Goal: Task Accomplishment & Management: Manage account settings

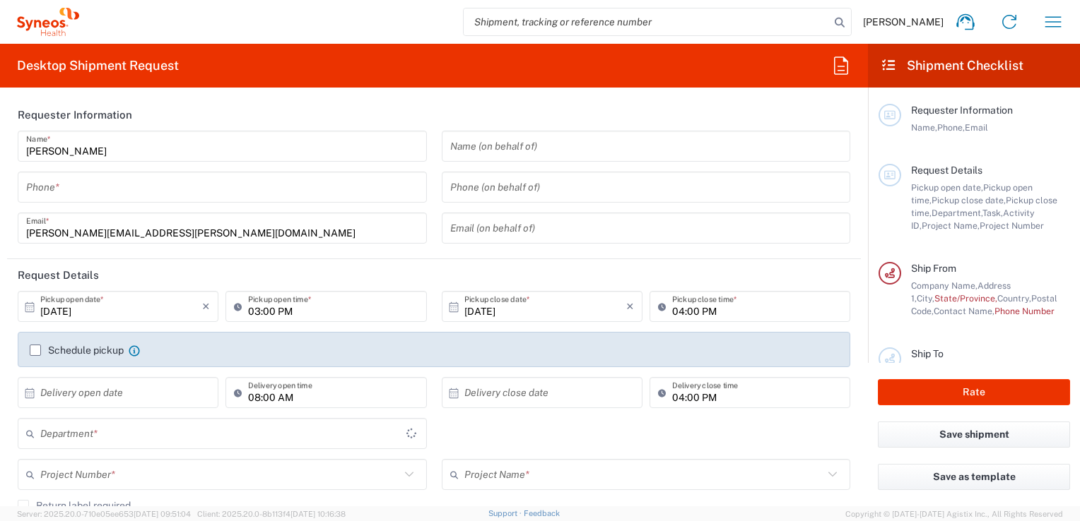
type input "3243"
type input "[GEOGRAPHIC_DATA]"
type input "INC Research Clin Svcs [GEOGRAPHIC_DATA]"
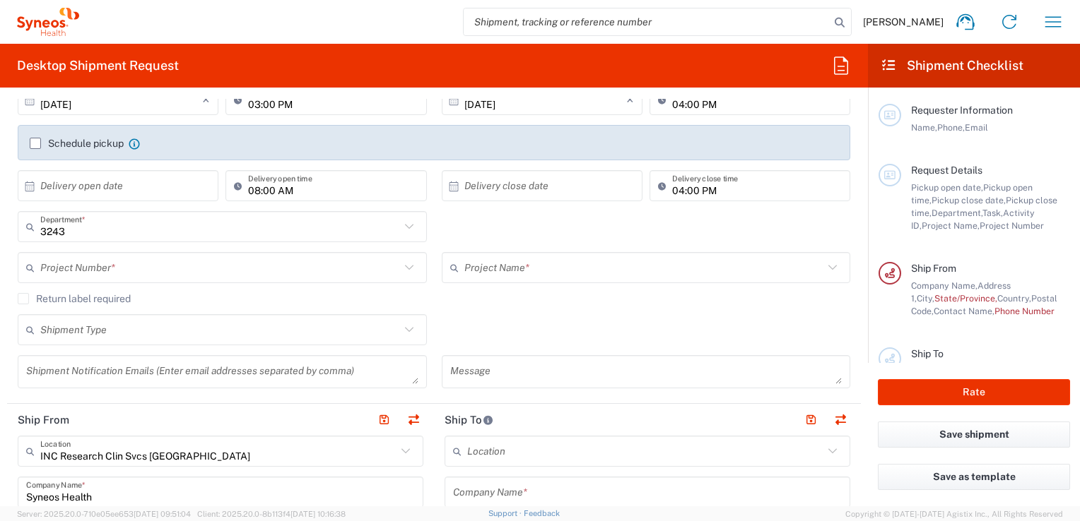
scroll to position [283, 0]
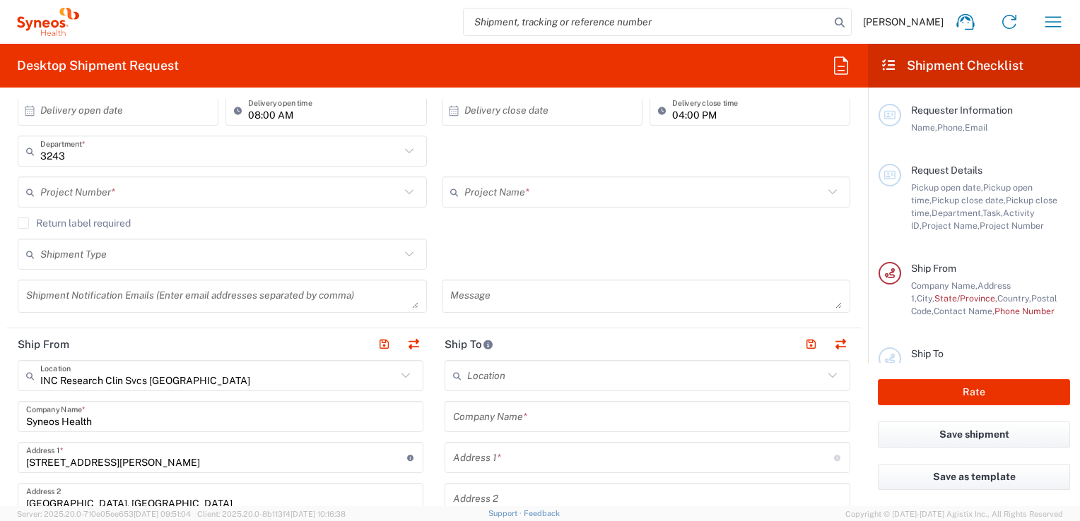
click at [938, 23] on span "[PERSON_NAME]" at bounding box center [903, 22] width 81 height 13
click at [1042, 17] on icon "button" at bounding box center [1052, 22] width 23 height 23
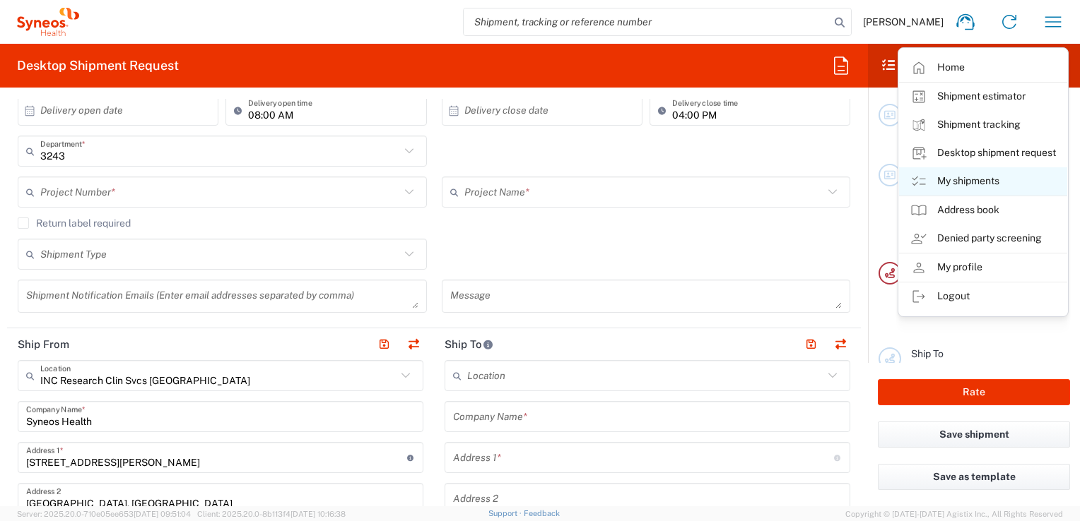
click at [986, 189] on link "My shipments" at bounding box center [983, 181] width 168 height 28
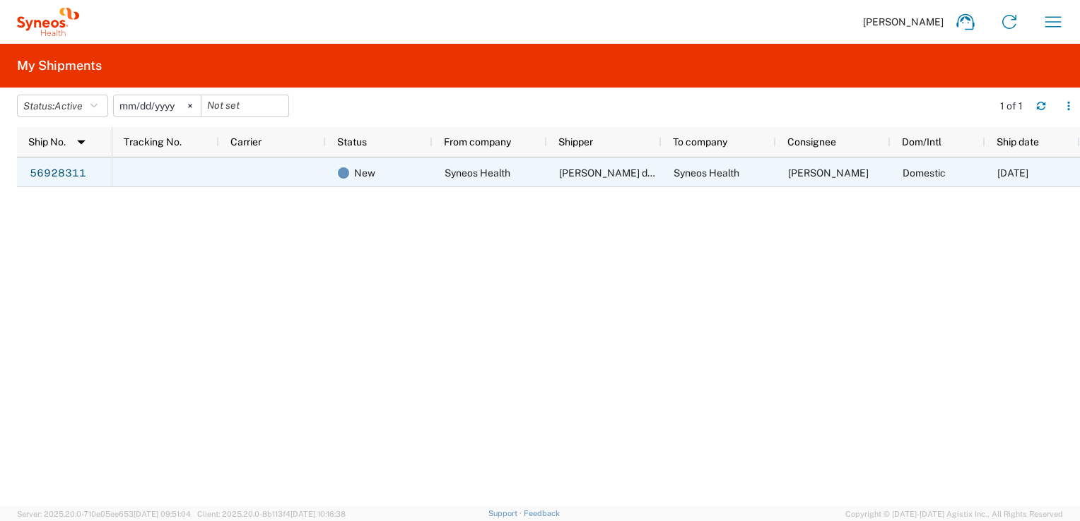
click at [582, 173] on span "[PERSON_NAME] del [PERSON_NAME]" at bounding box center [648, 172] width 179 height 11
click at [71, 173] on link "56928311" at bounding box center [58, 174] width 58 height 23
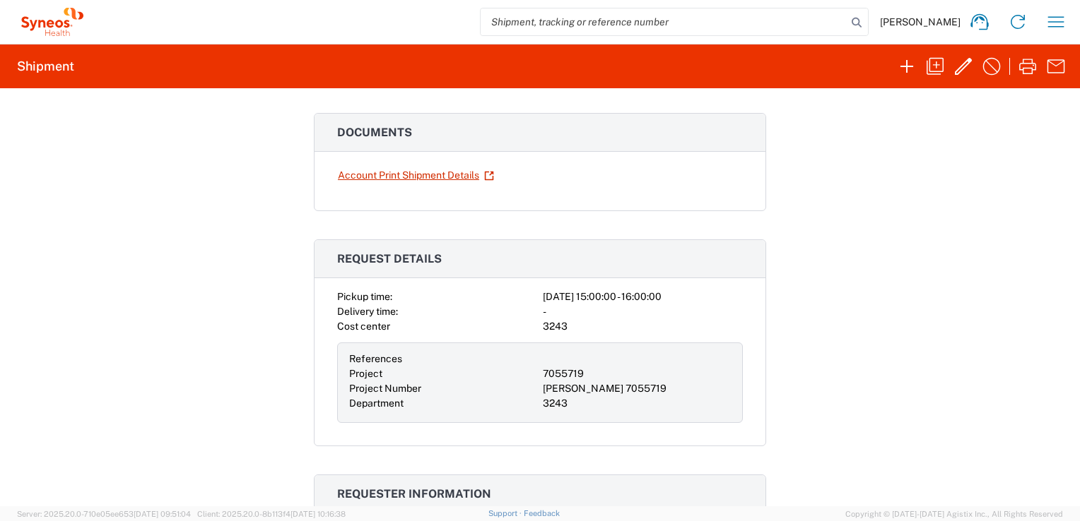
scroll to position [212, 0]
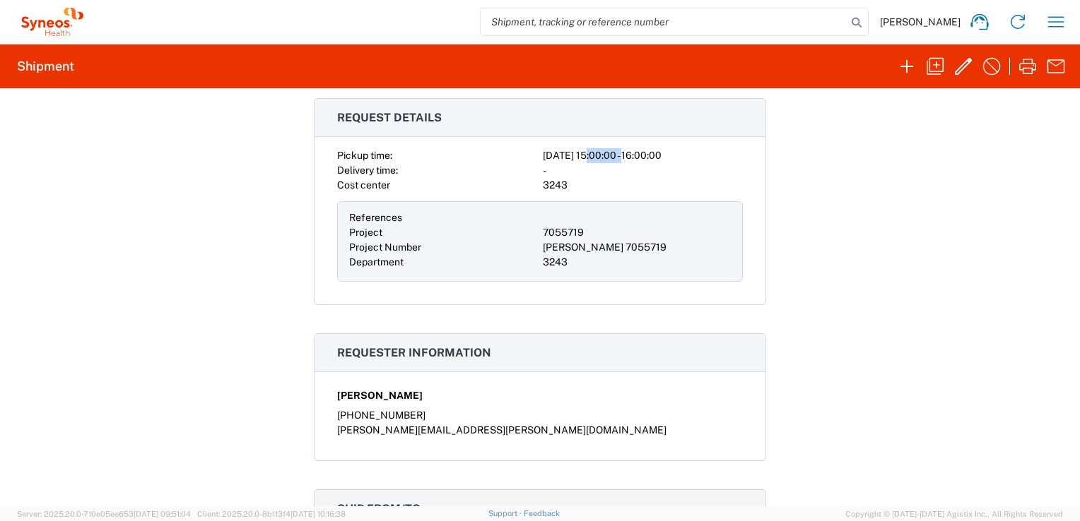
drag, startPoint x: 584, startPoint y: 154, endPoint x: 628, endPoint y: 154, distance: 43.8
click at [628, 154] on div "[DATE] 15:00:00 - 16:00:00" at bounding box center [643, 155] width 200 height 15
drag, startPoint x: 628, startPoint y: 154, endPoint x: 639, endPoint y: 163, distance: 13.6
click at [637, 154] on div "[DATE] 15:00:00 - 16:00:00" at bounding box center [643, 155] width 200 height 15
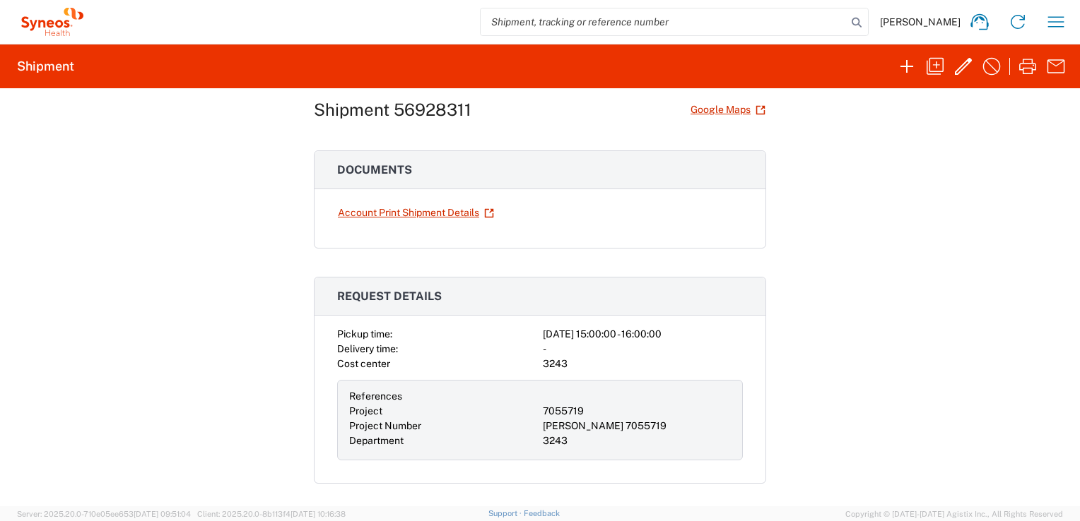
scroll to position [0, 0]
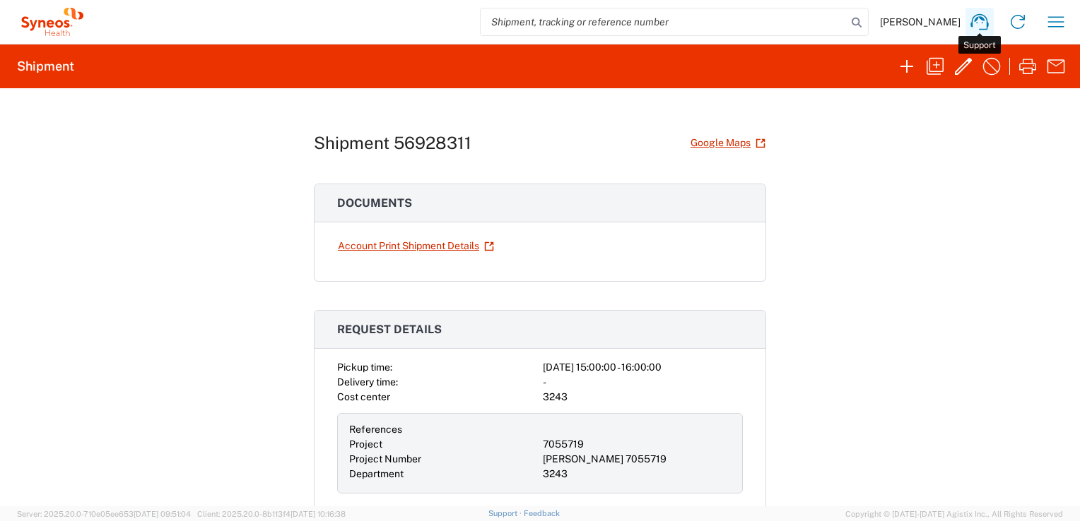
click at [971, 16] on icon at bounding box center [979, 22] width 23 height 23
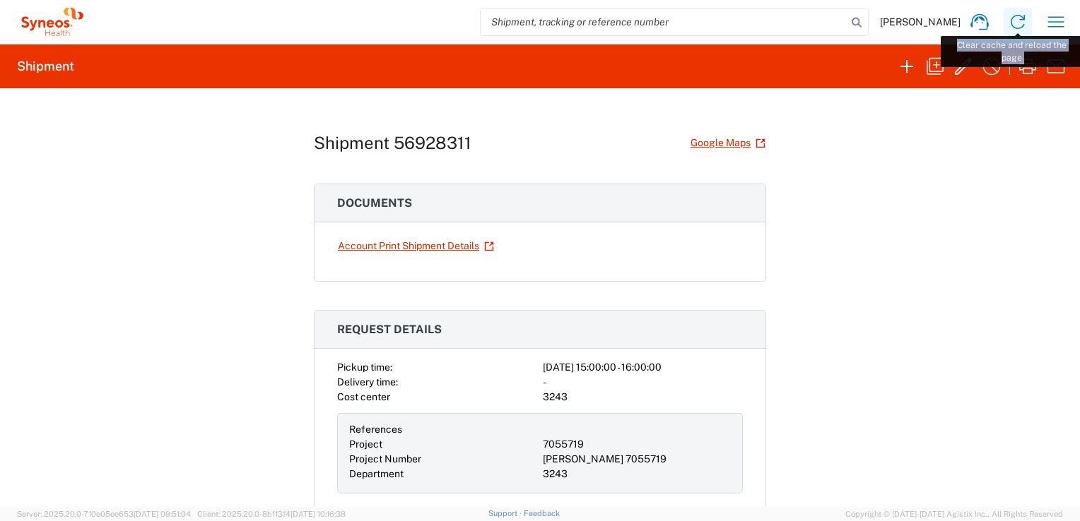
click at [1030, 24] on div "[PERSON_NAME] Home Shipment estimator Shipment tracking Desktop shipment reques…" at bounding box center [581, 22] width 987 height 34
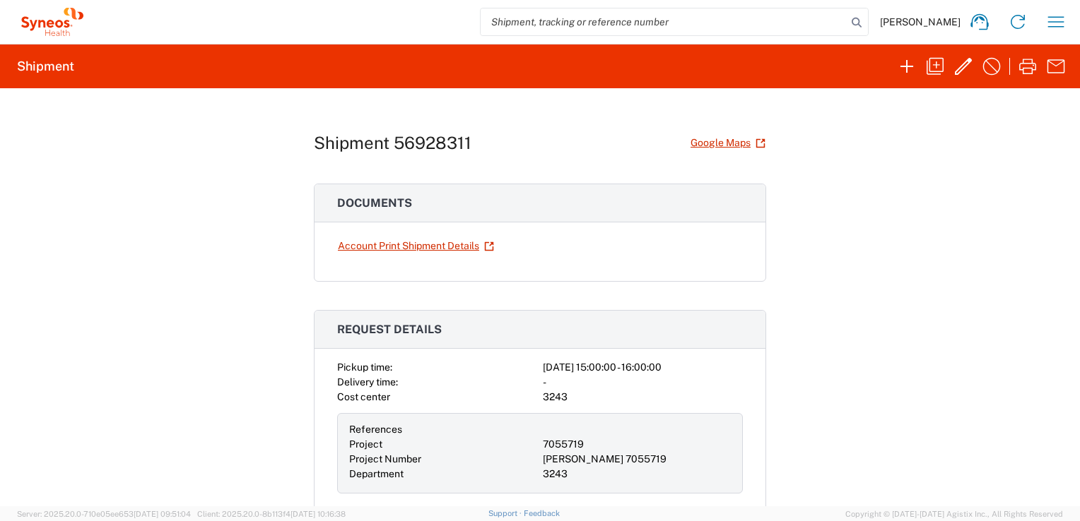
drag, startPoint x: 1030, startPoint y: 24, endPoint x: 1052, endPoint y: 0, distance: 32.5
click at [786, 244] on div "Shipment 56928311 Google Maps Documents Account Print Shipment Details Request …" at bounding box center [540, 297] width 1080 height 418
click at [1058, 21] on icon "button" at bounding box center [1055, 22] width 23 height 23
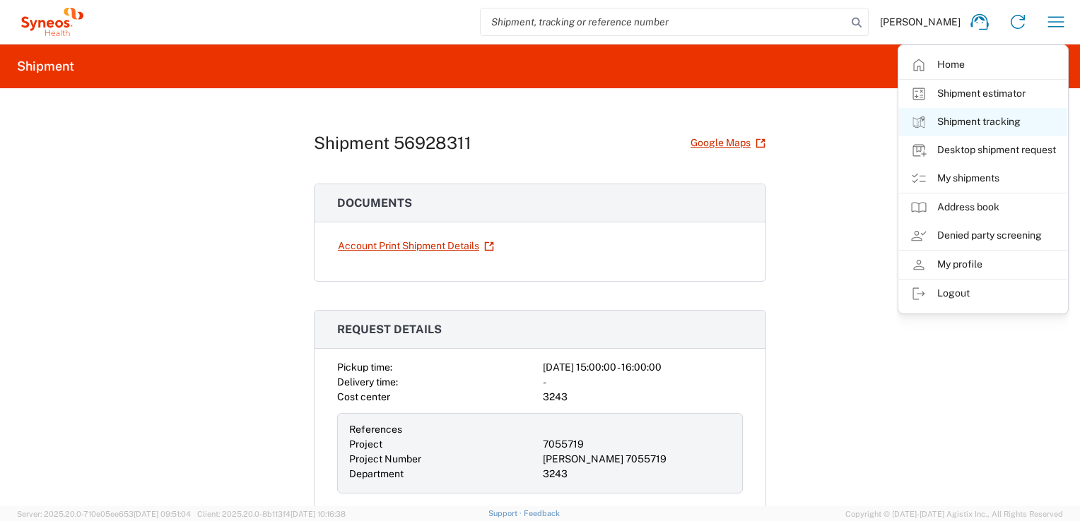
click at [957, 123] on link "Shipment tracking" at bounding box center [983, 122] width 168 height 28
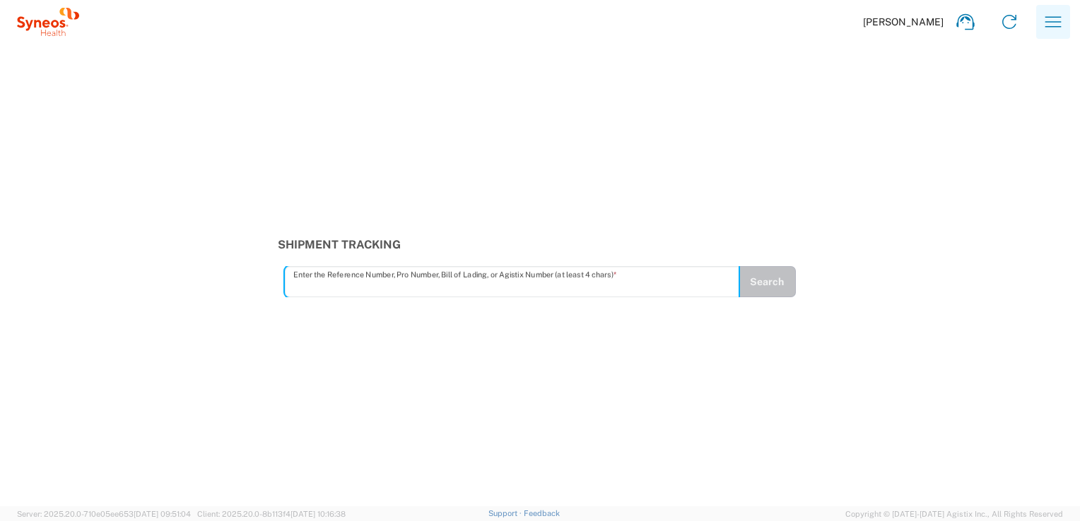
click at [1056, 24] on icon "button" at bounding box center [1052, 22] width 23 height 23
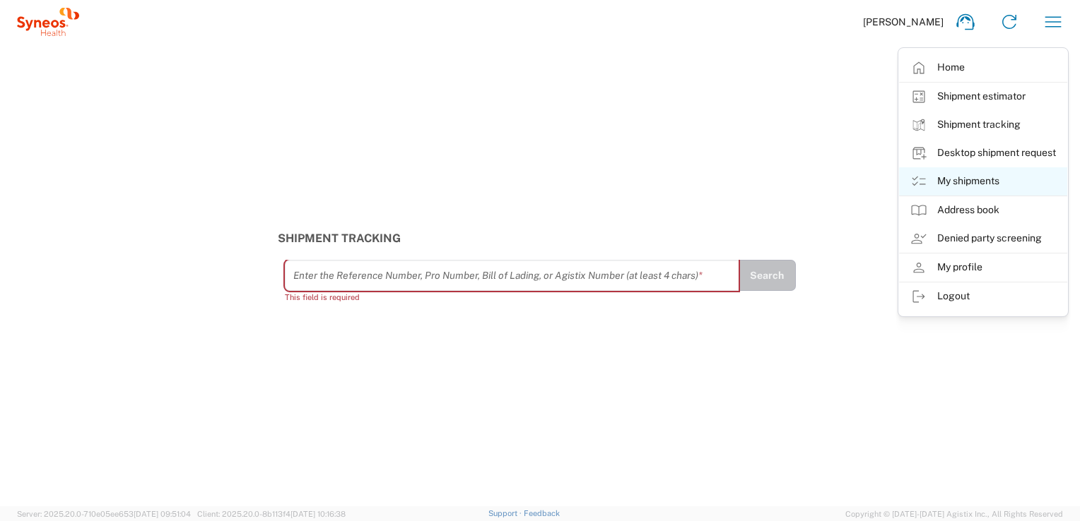
click at [962, 176] on link "My shipments" at bounding box center [983, 181] width 168 height 28
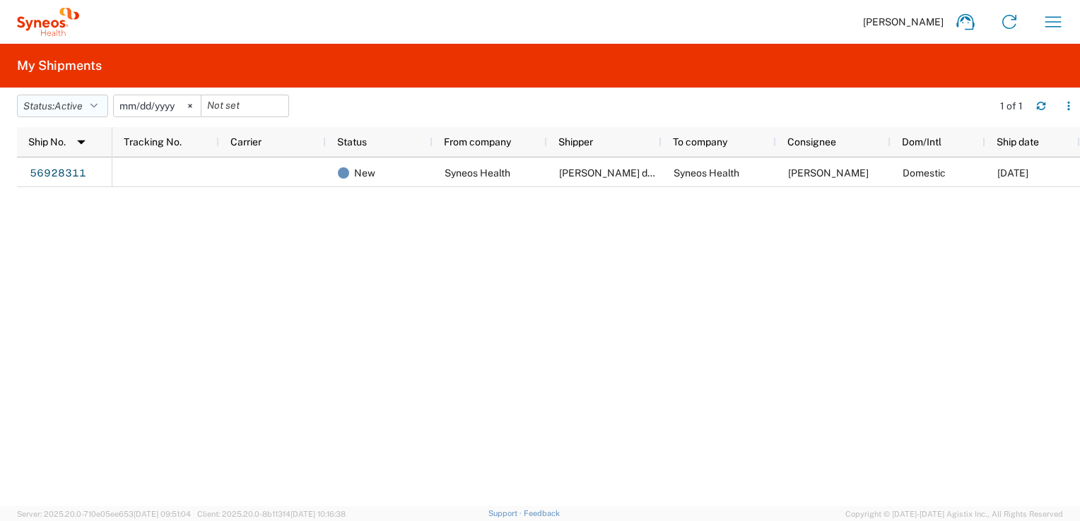
click at [102, 106] on button "Status: Active" at bounding box center [62, 106] width 91 height 23
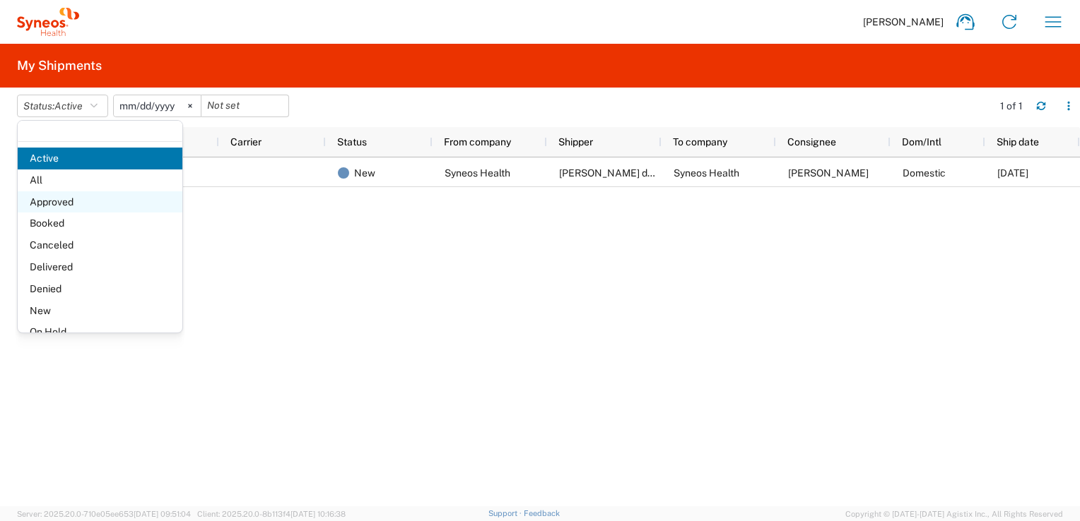
click at [80, 203] on span "Approved" at bounding box center [100, 202] width 165 height 22
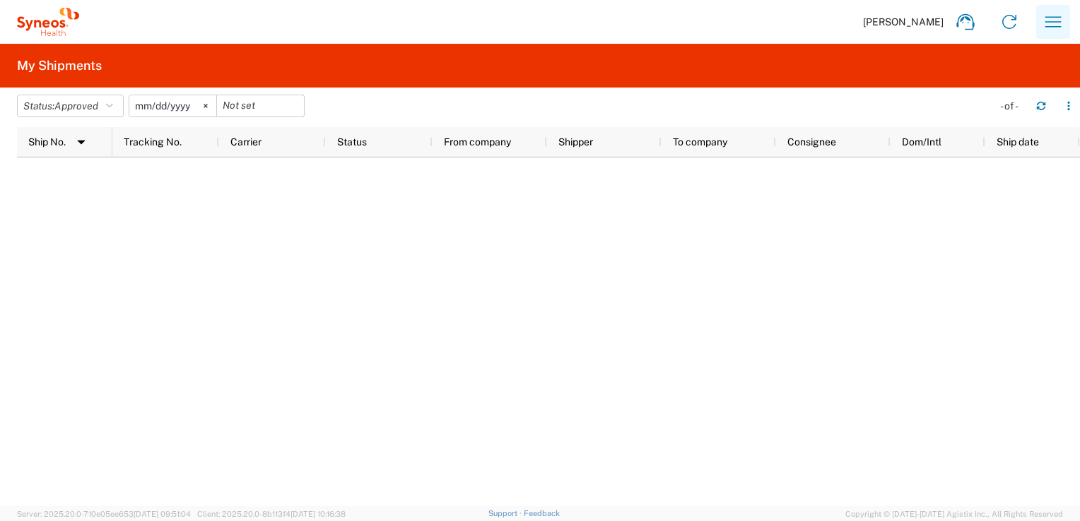
click at [1045, 20] on icon "button" at bounding box center [1052, 22] width 23 height 23
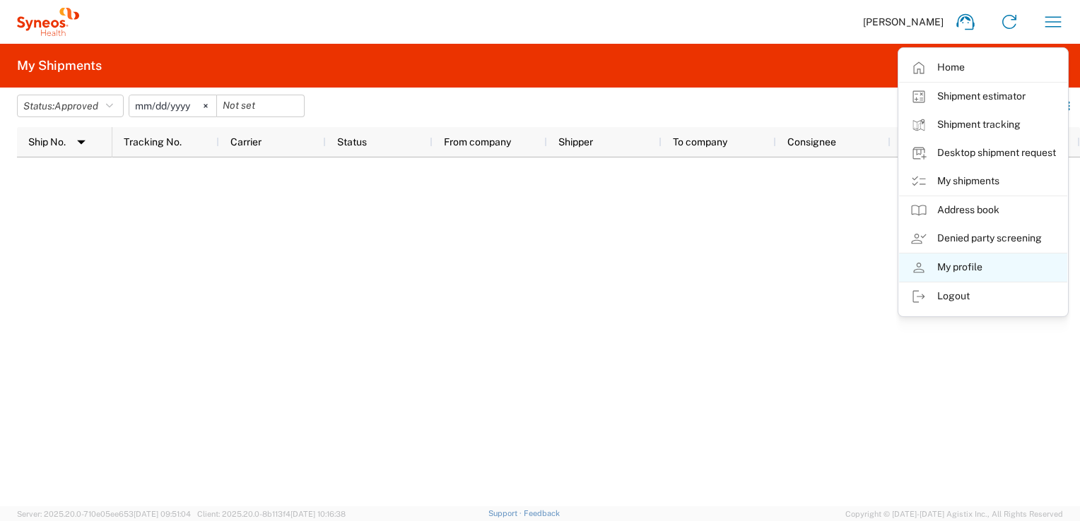
click at [973, 267] on link "My profile" at bounding box center [983, 268] width 168 height 28
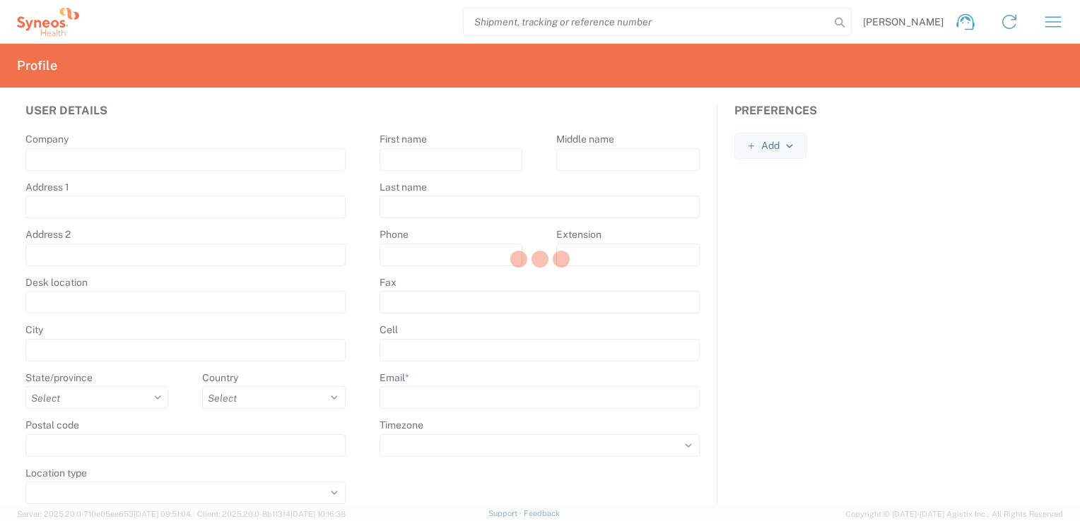
type input "Syneos Health"
type input "[STREET_ADDRESS][PERSON_NAME]"
type input "[GEOGRAPHIC_DATA], [GEOGRAPHIC_DATA]"
type input "Tlalnepantla"
select select
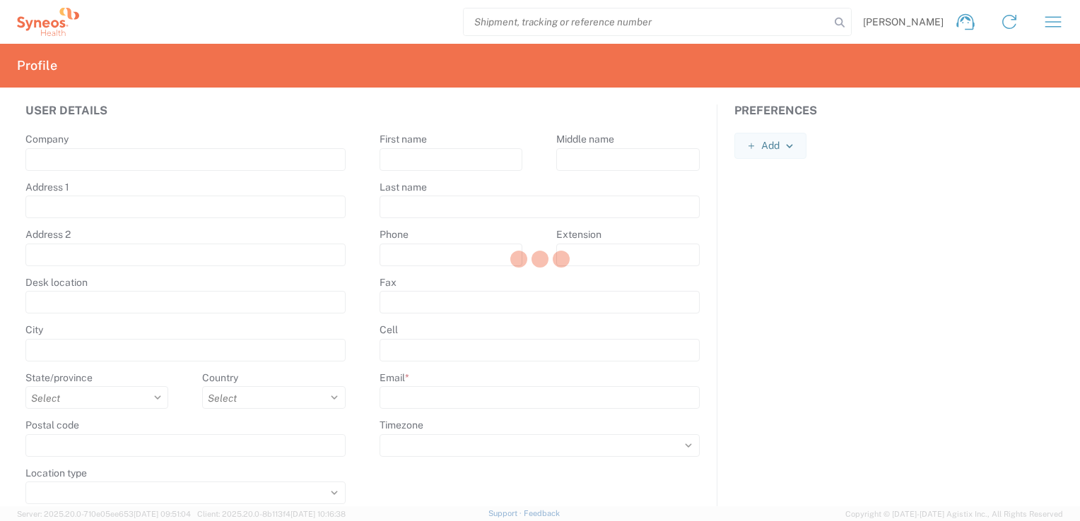
select select "MX"
type input "54060"
select select
type input "[PERSON_NAME]"
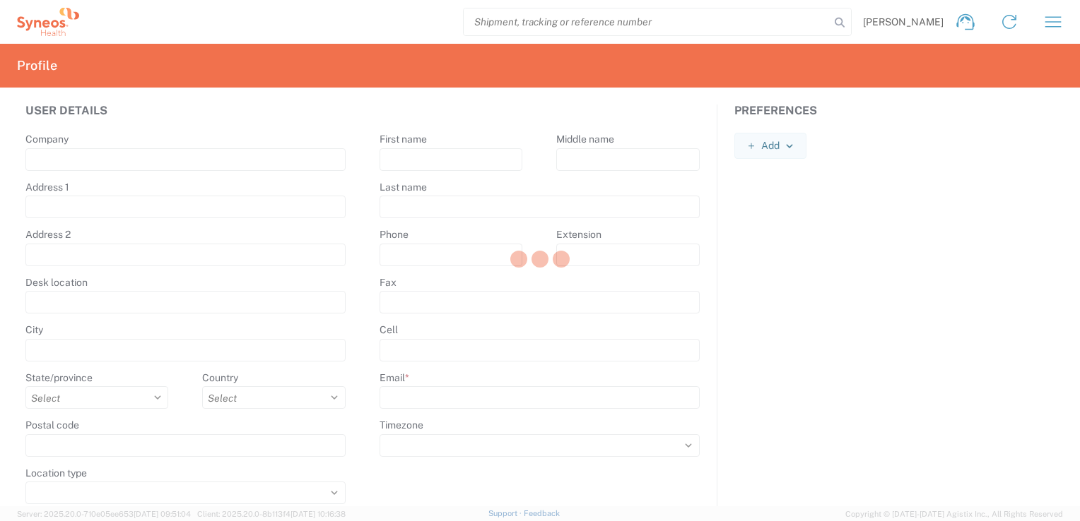
type input "[PERSON_NAME][EMAIL_ADDRESS][PERSON_NAME][DOMAIN_NAME]"
select select
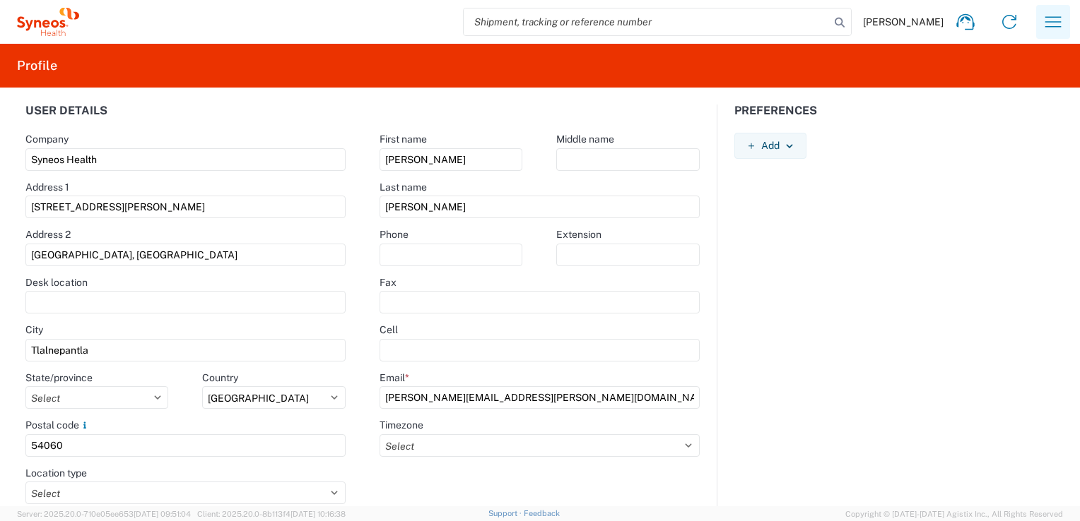
click at [1047, 35] on button "button" at bounding box center [1053, 22] width 34 height 34
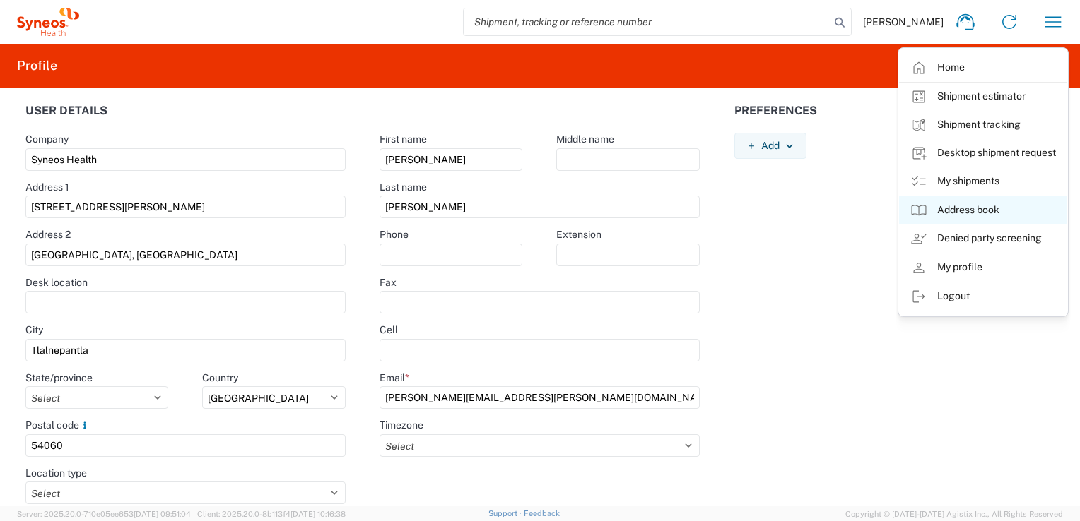
click at [1013, 213] on link "Address book" at bounding box center [983, 210] width 168 height 28
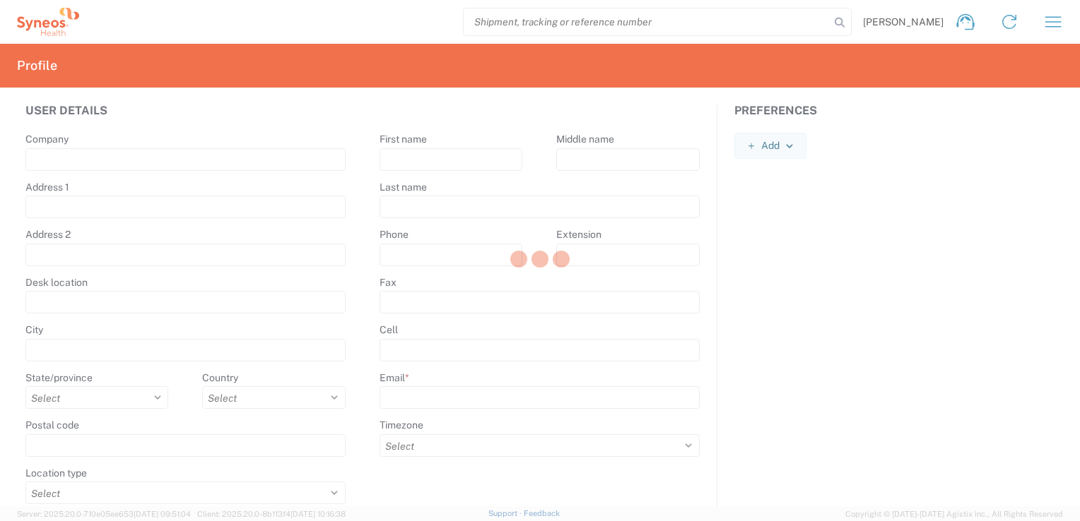
type input "Syneos Health"
type input "[STREET_ADDRESS][PERSON_NAME]"
type input "[GEOGRAPHIC_DATA], [GEOGRAPHIC_DATA]"
type input "Tlalnepantla"
select select
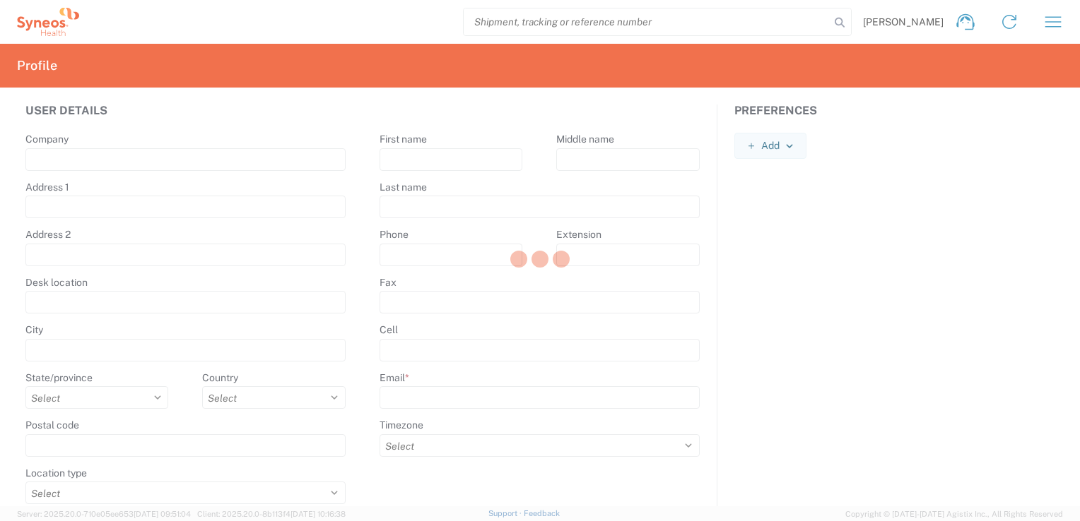
select select "MX"
type input "54060"
select select
type input "[PERSON_NAME]"
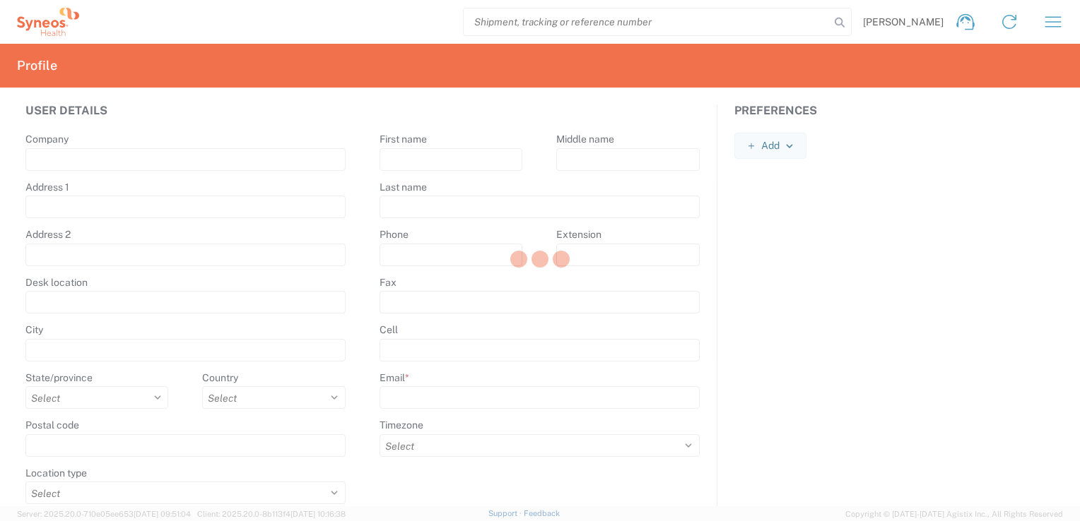
type input "[PERSON_NAME][EMAIL_ADDRESS][PERSON_NAME][DOMAIN_NAME]"
select select
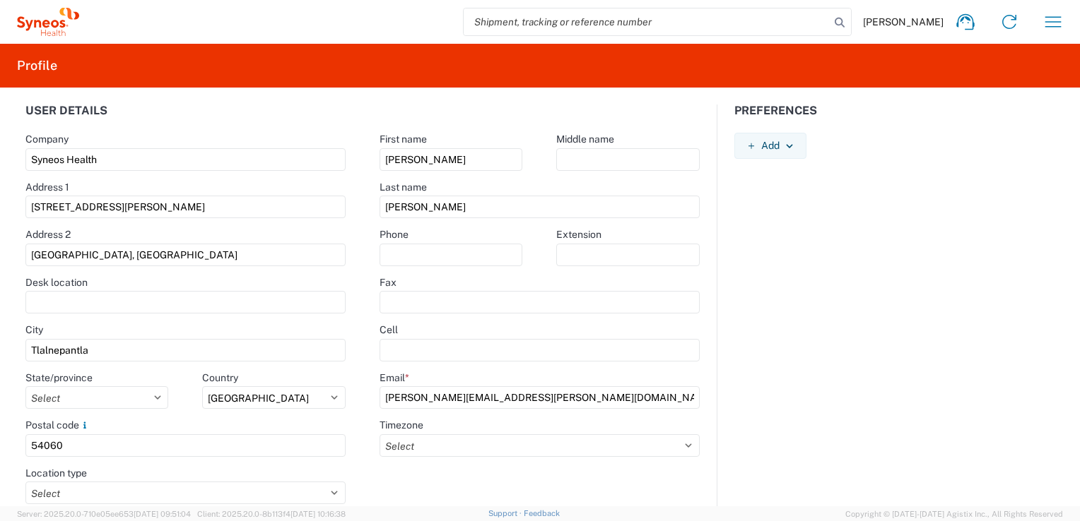
click at [41, 42] on agx-form-navbar "[PERSON_NAME] Home Shipment estimator Shipment tracking Desktop shipment reques…" at bounding box center [540, 22] width 1080 height 44
click at [49, 16] on icon at bounding box center [48, 22] width 62 height 28
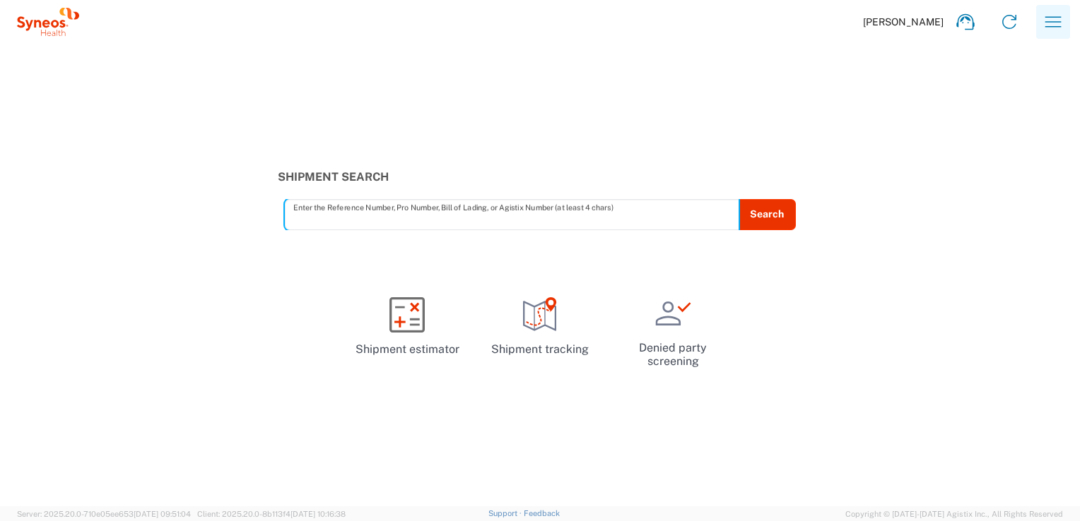
click at [1039, 25] on button "button" at bounding box center [1053, 22] width 34 height 34
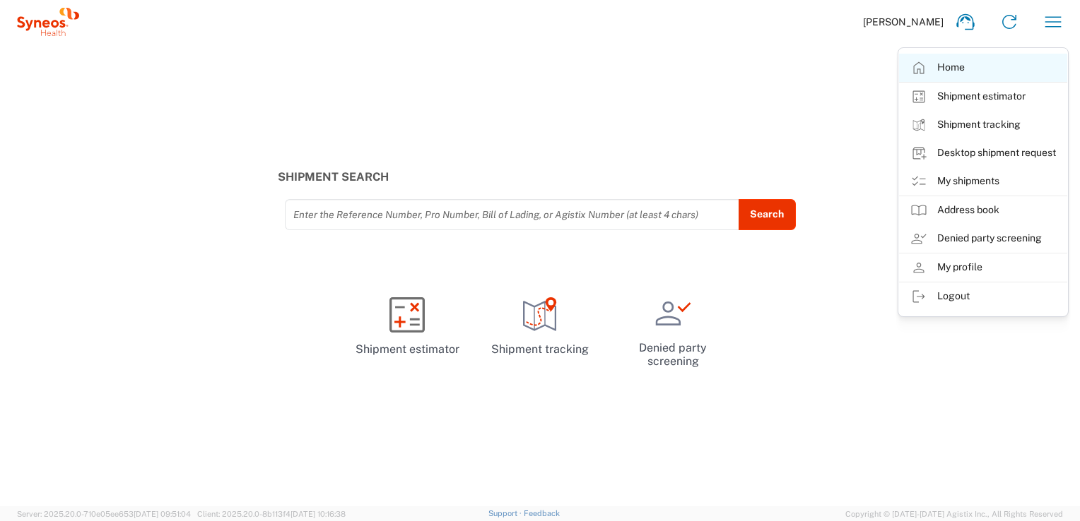
click at [984, 67] on link "Home" at bounding box center [983, 68] width 168 height 28
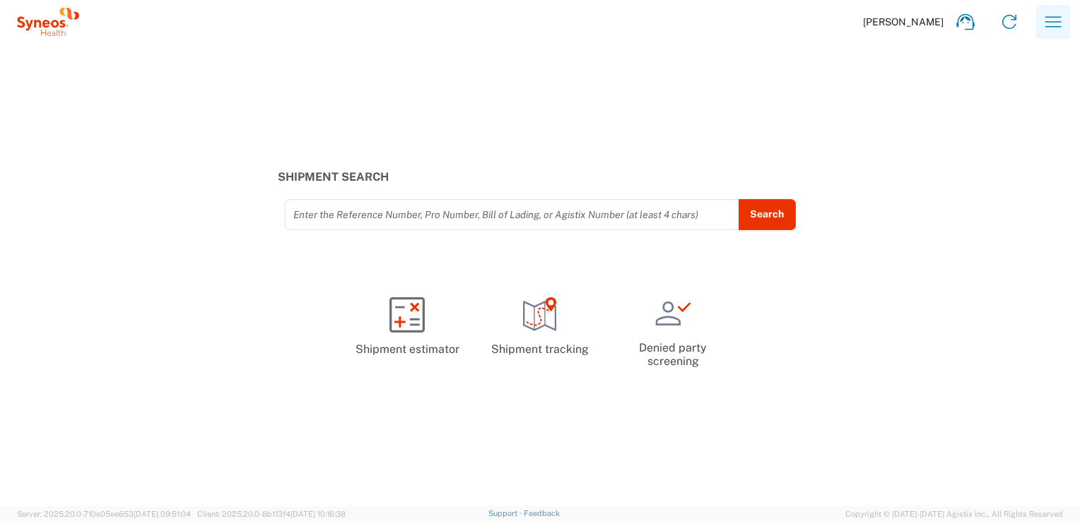
click at [1054, 25] on icon "button" at bounding box center [1052, 22] width 23 height 23
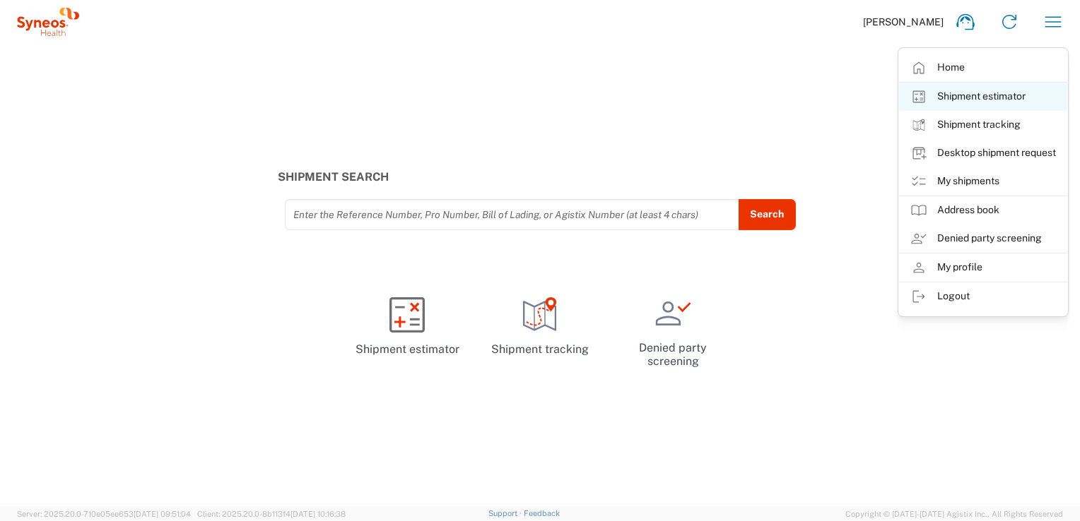
click at [995, 93] on link "Shipment estimator" at bounding box center [983, 97] width 168 height 28
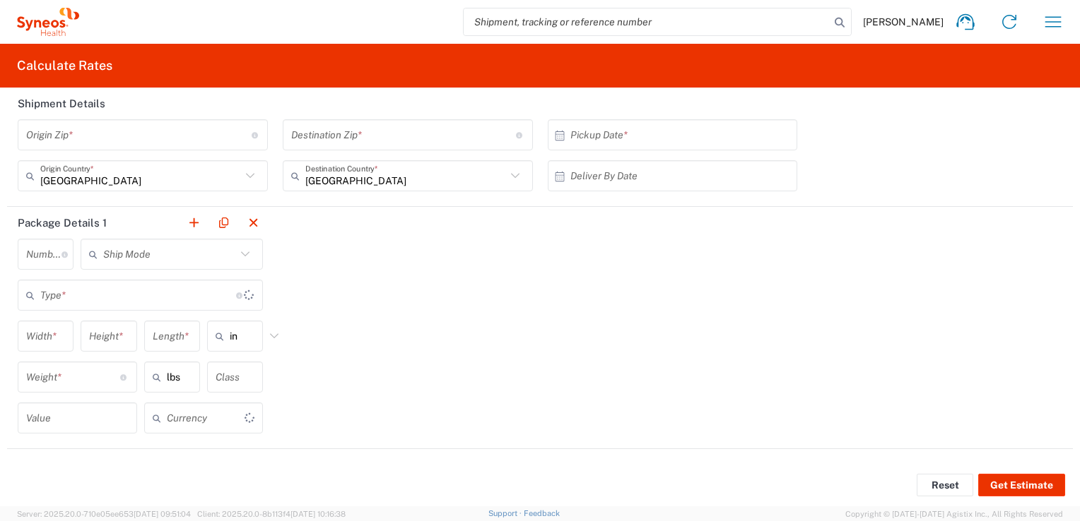
type input "US Dollar"
click at [1049, 24] on icon "button" at bounding box center [1052, 22] width 23 height 23
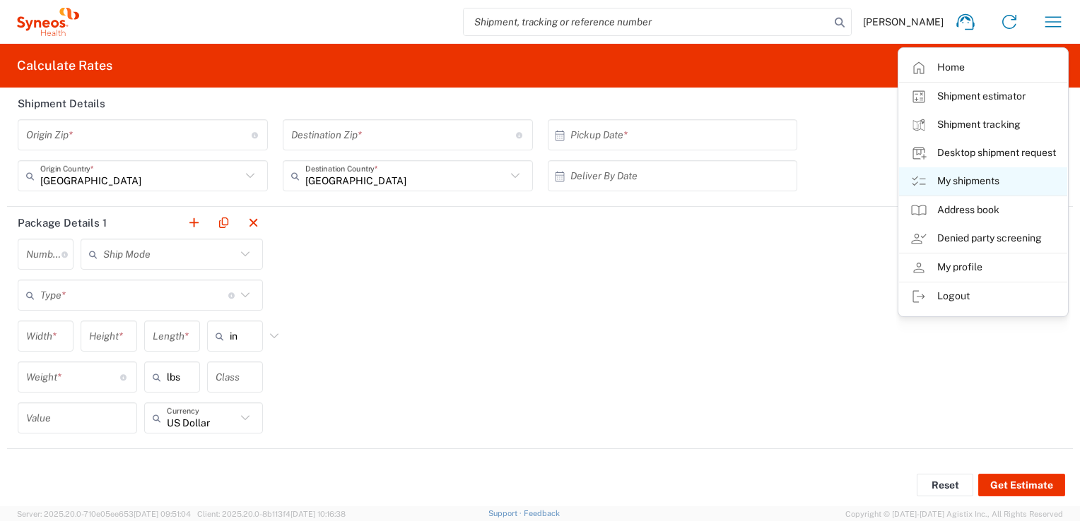
click at [981, 178] on link "My shipments" at bounding box center [983, 181] width 168 height 28
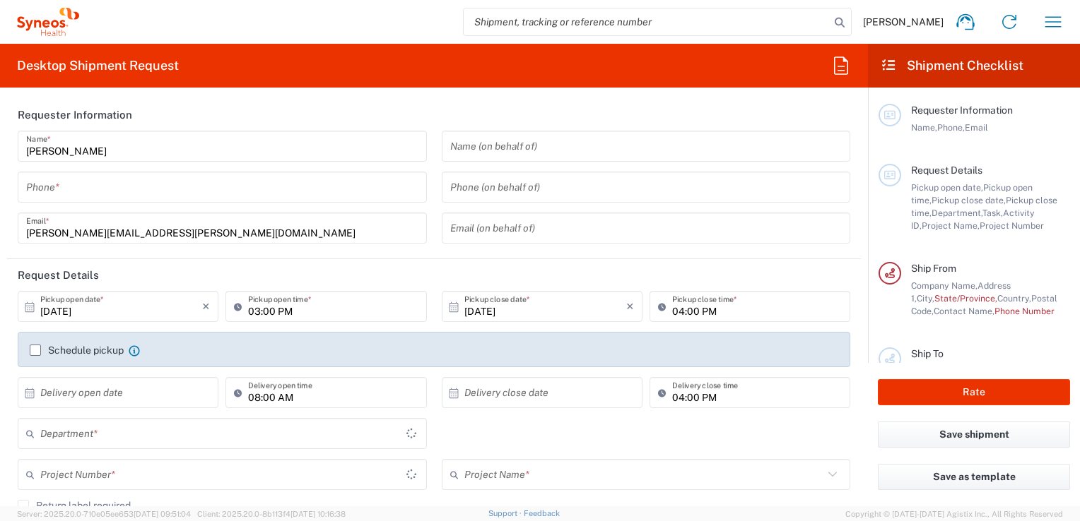
type input "[GEOGRAPHIC_DATA]"
type input "3243"
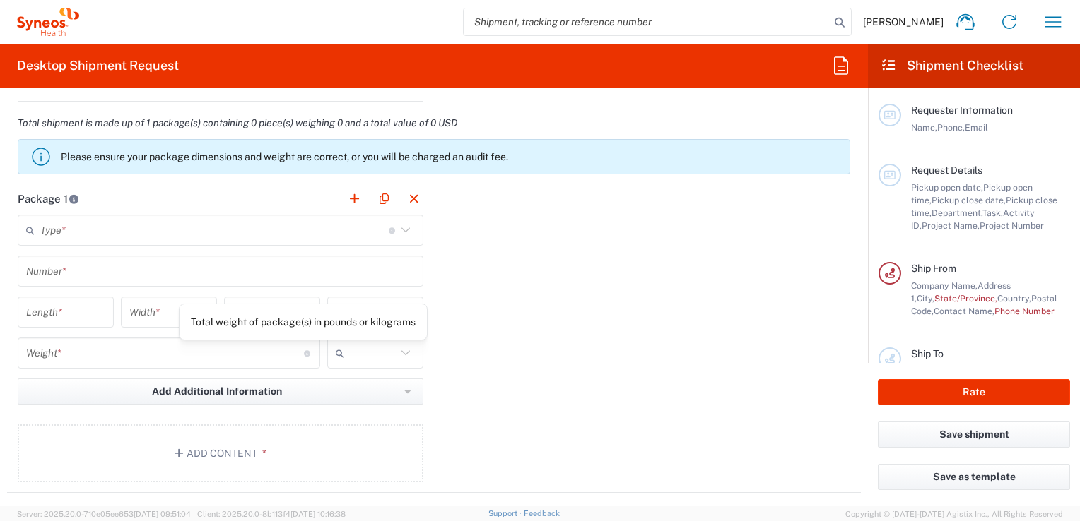
type input "INC Research Clin Svcs [GEOGRAPHIC_DATA]"
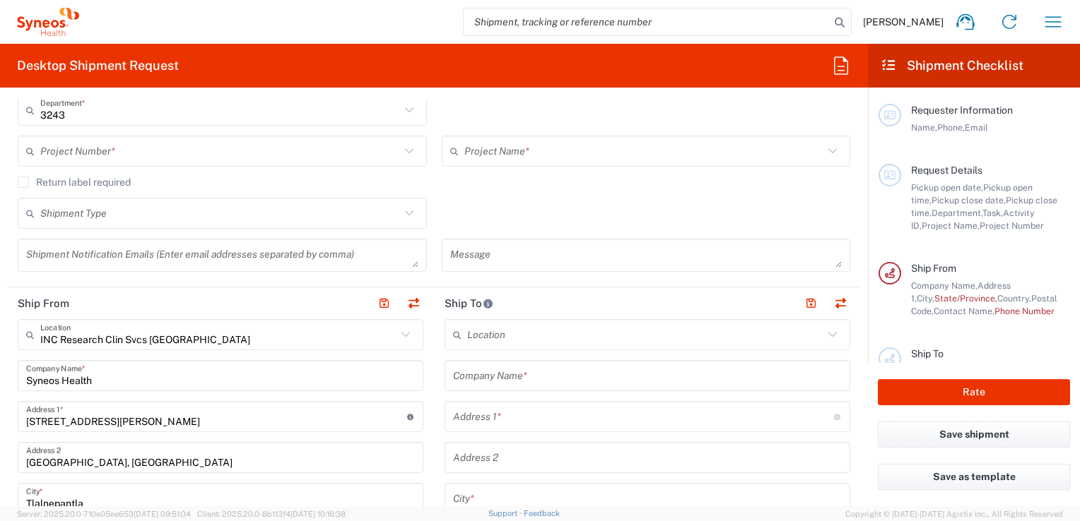
scroll to position [495, 0]
